Goal: Find specific page/section

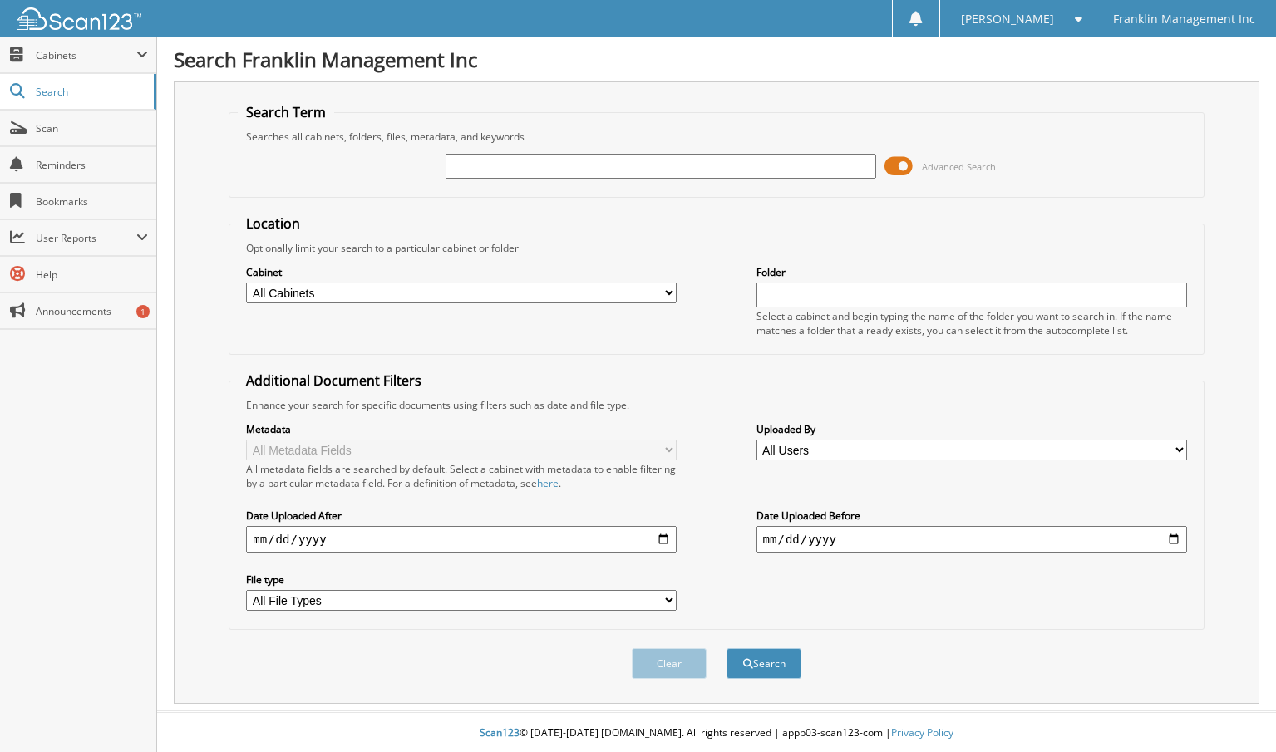
click at [590, 165] on input "text" at bounding box center [660, 166] width 430 height 25
type input "08192025"
click at [726, 648] on button "Search" at bounding box center [763, 663] width 75 height 31
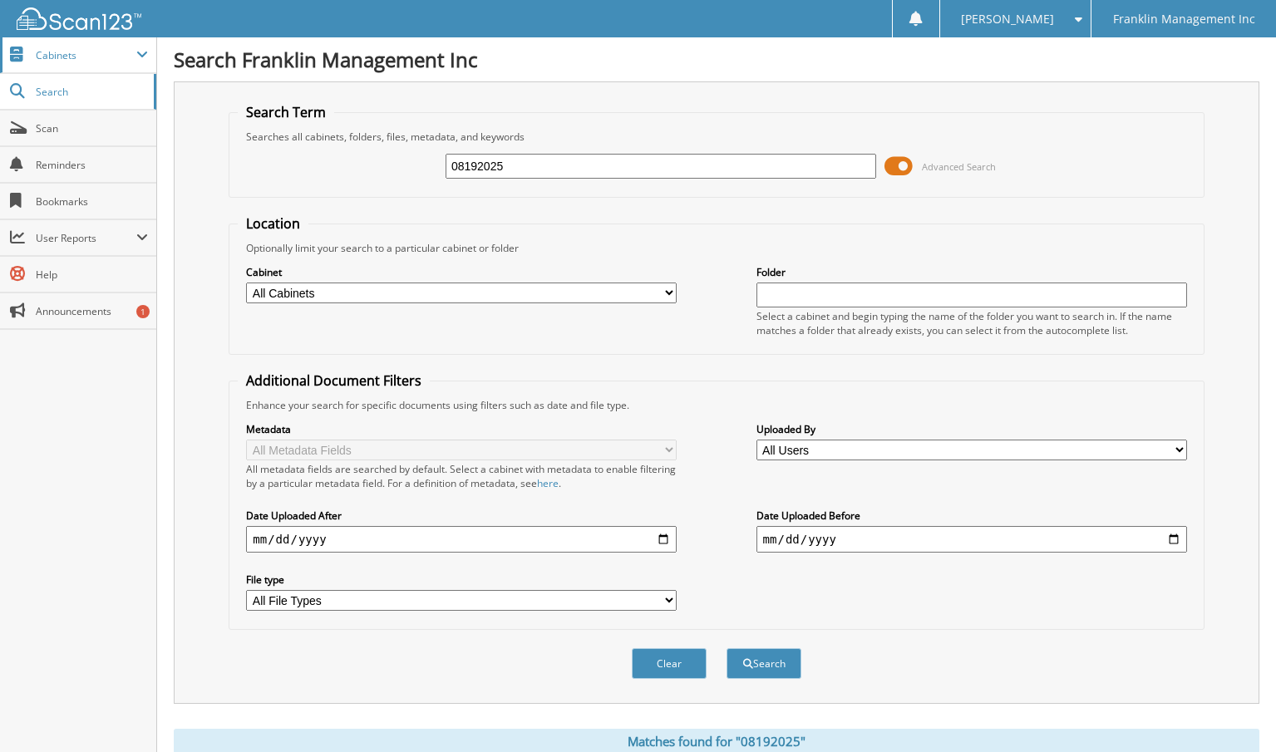
click at [57, 51] on span "Cabinets" at bounding box center [86, 55] width 101 height 14
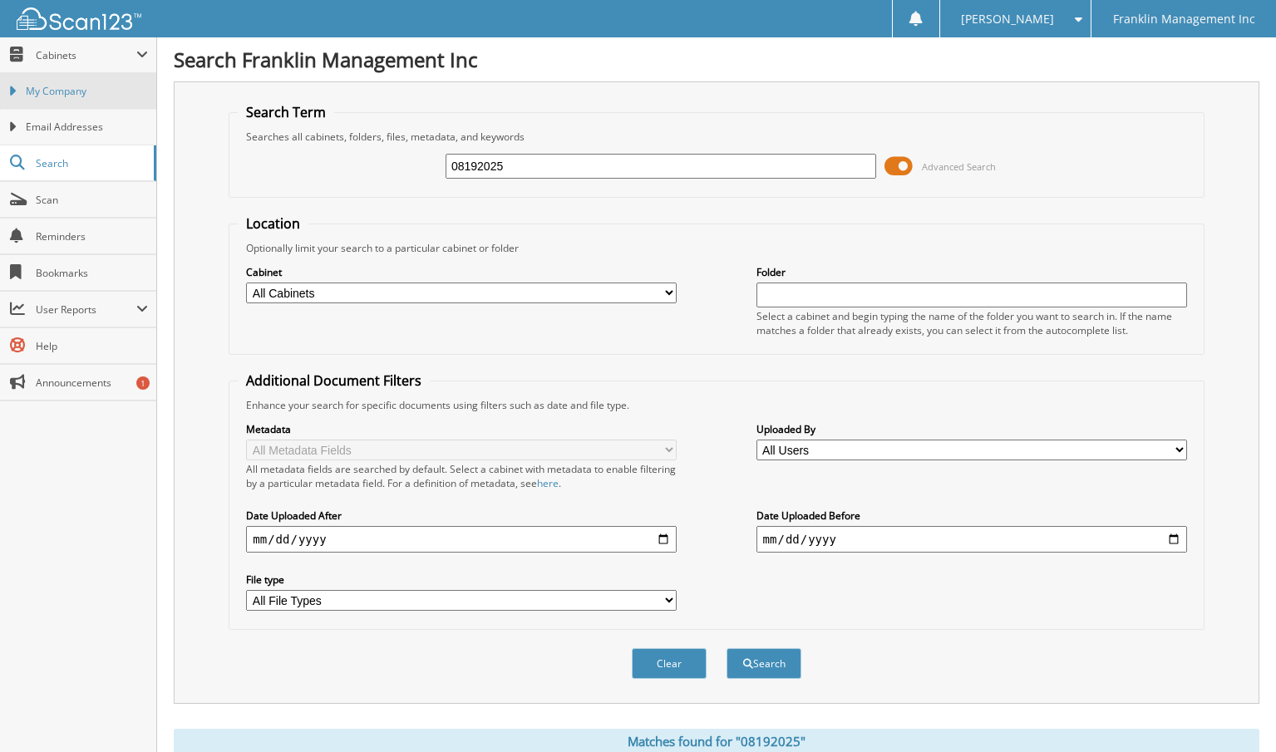
click at [57, 88] on span "My Company" at bounding box center [87, 91] width 122 height 15
